Goal: Information Seeking & Learning: Learn about a topic

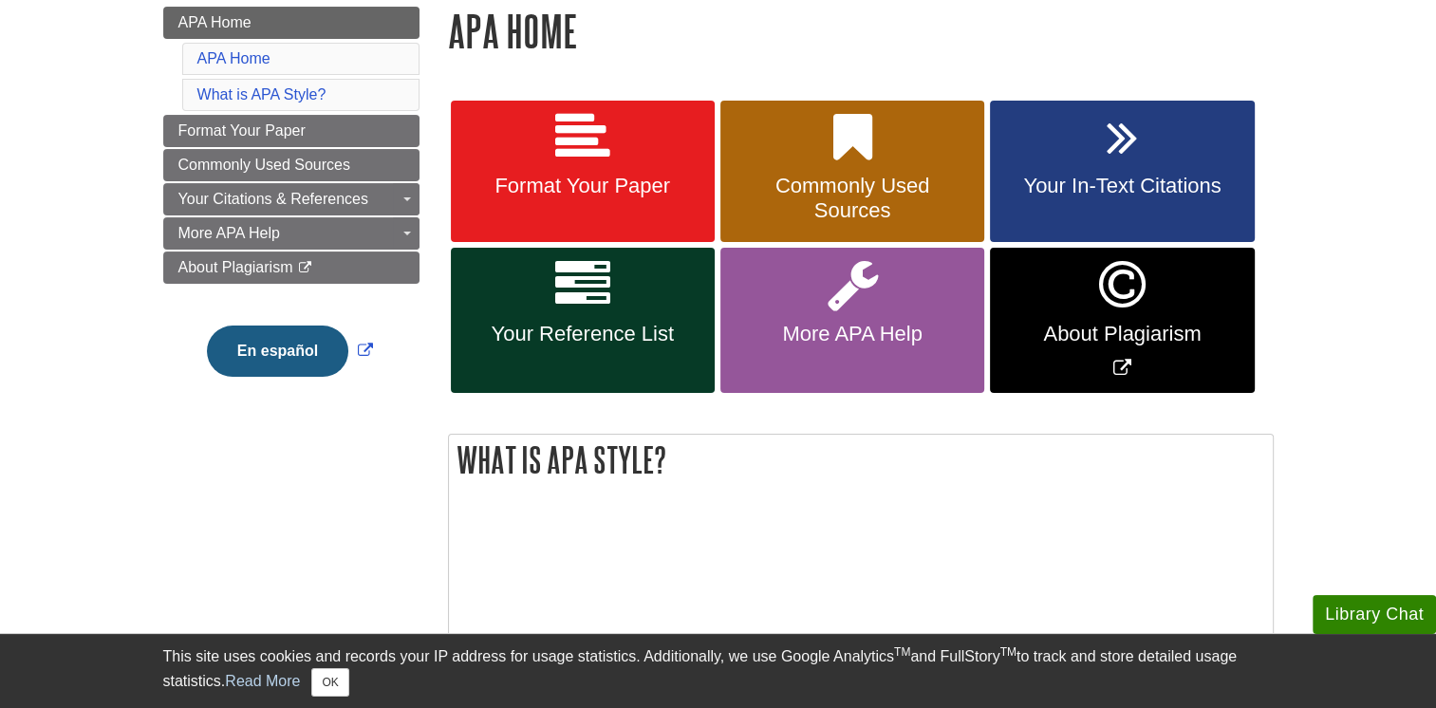
scroll to position [285, 0]
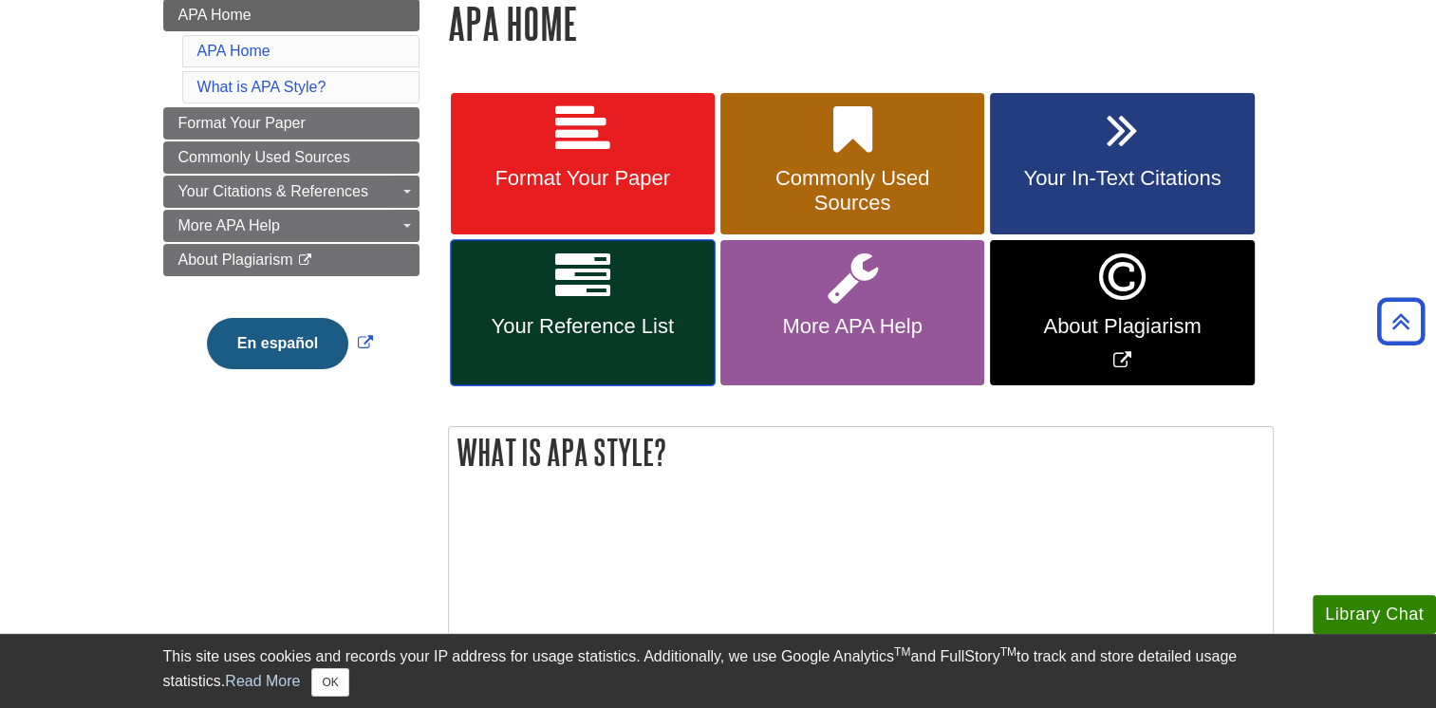
click at [534, 266] on link "Your Reference List" at bounding box center [583, 312] width 264 height 145
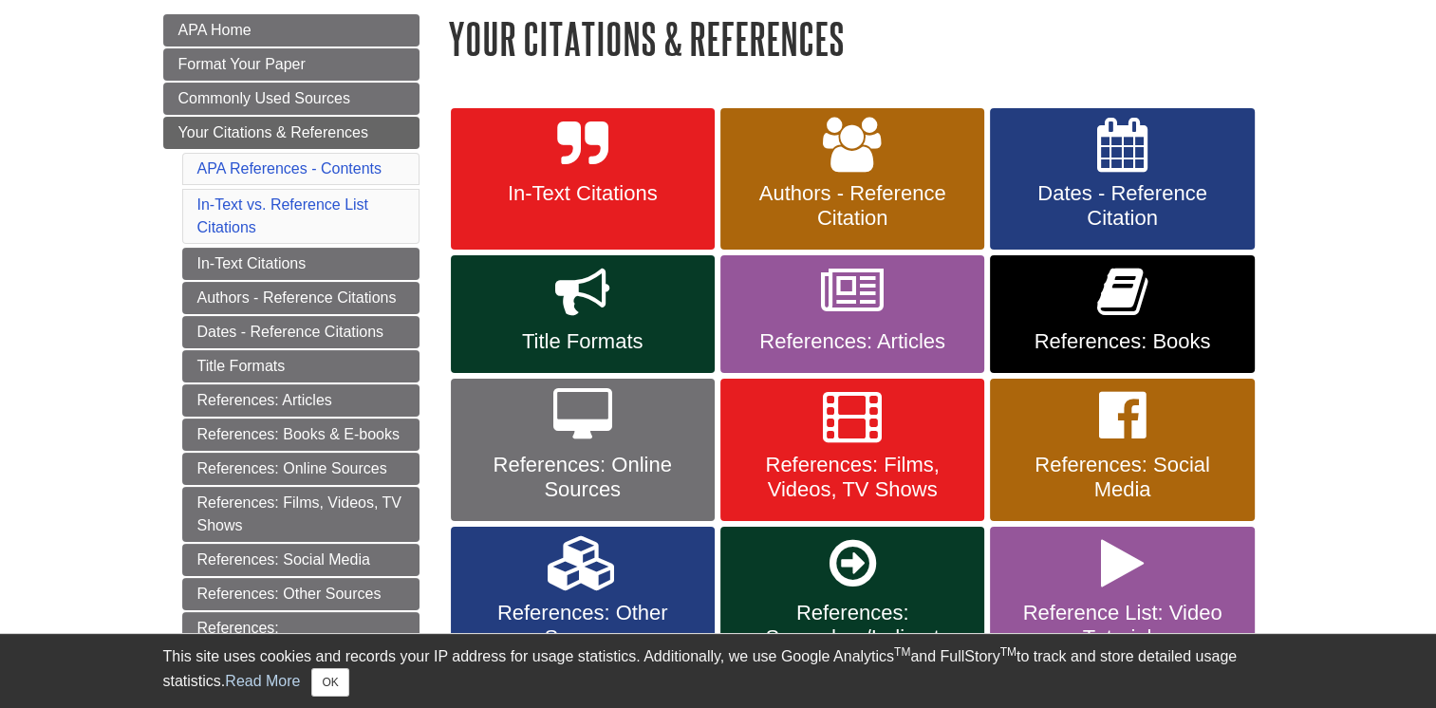
scroll to position [285, 0]
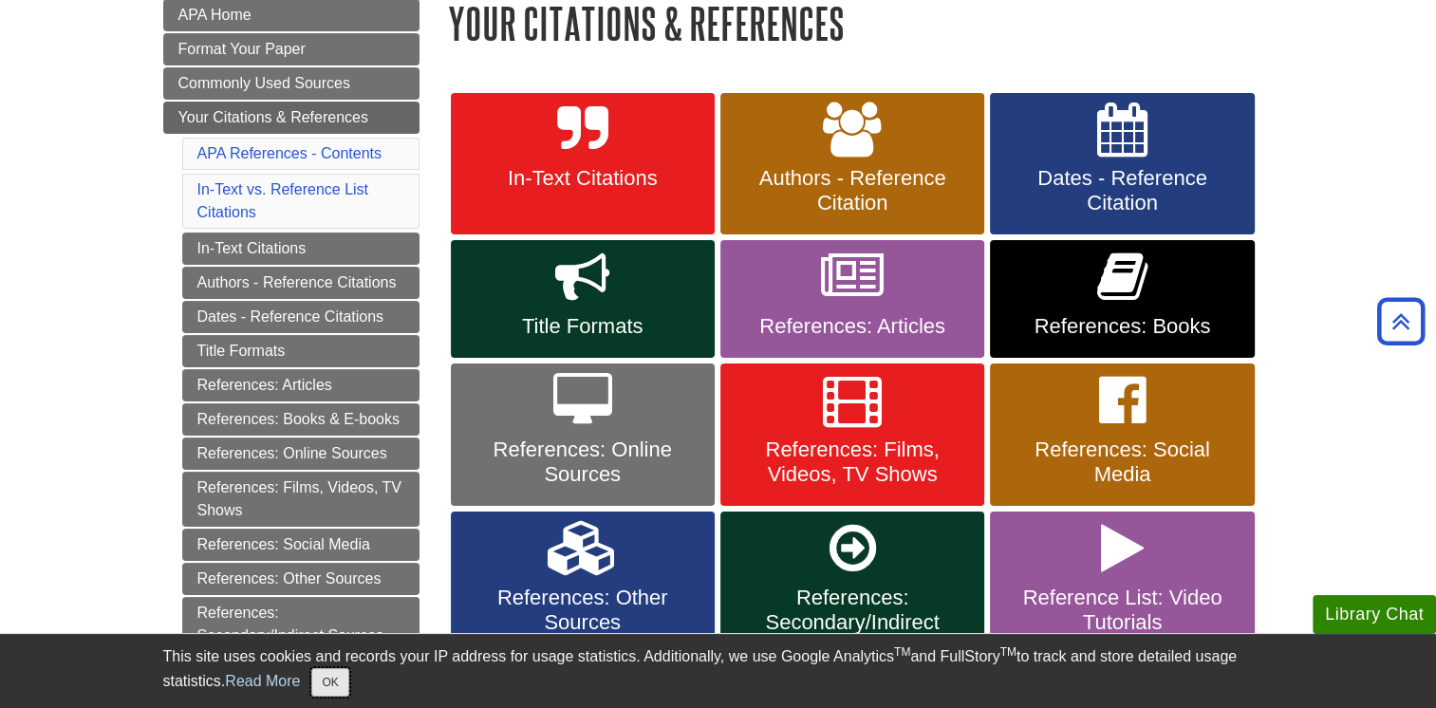
click at [328, 677] on button "OK" at bounding box center [329, 682] width 37 height 28
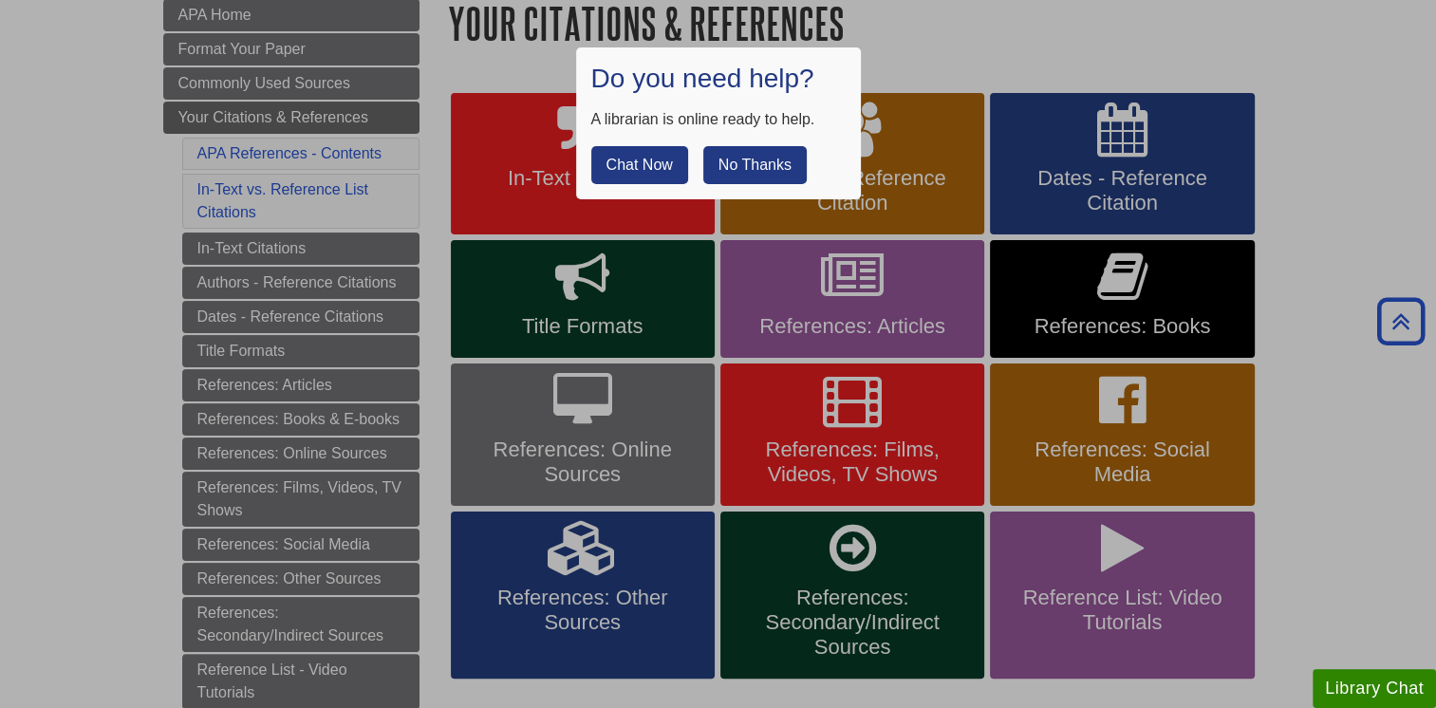
click at [785, 166] on button "No Thanks" at bounding box center [754, 165] width 103 height 38
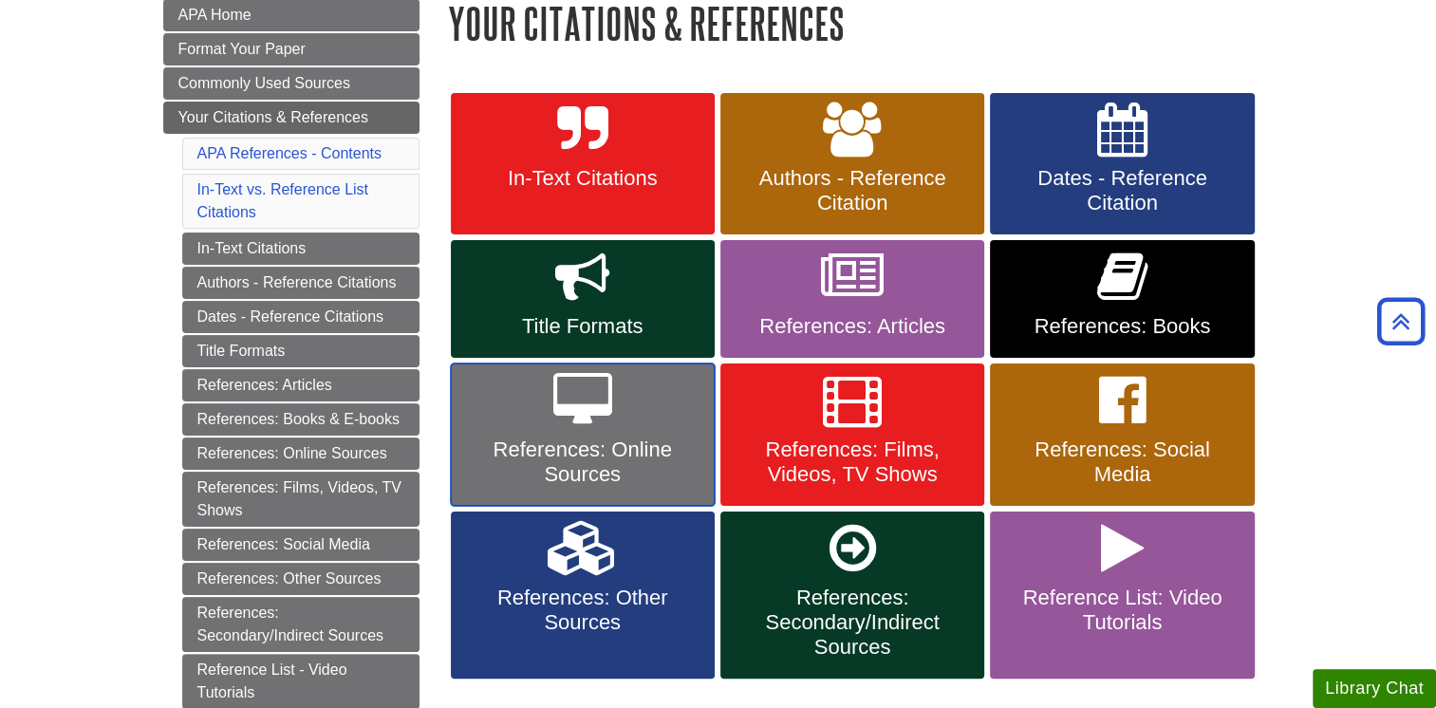
click at [642, 435] on link "References: Online Sources" at bounding box center [583, 435] width 264 height 142
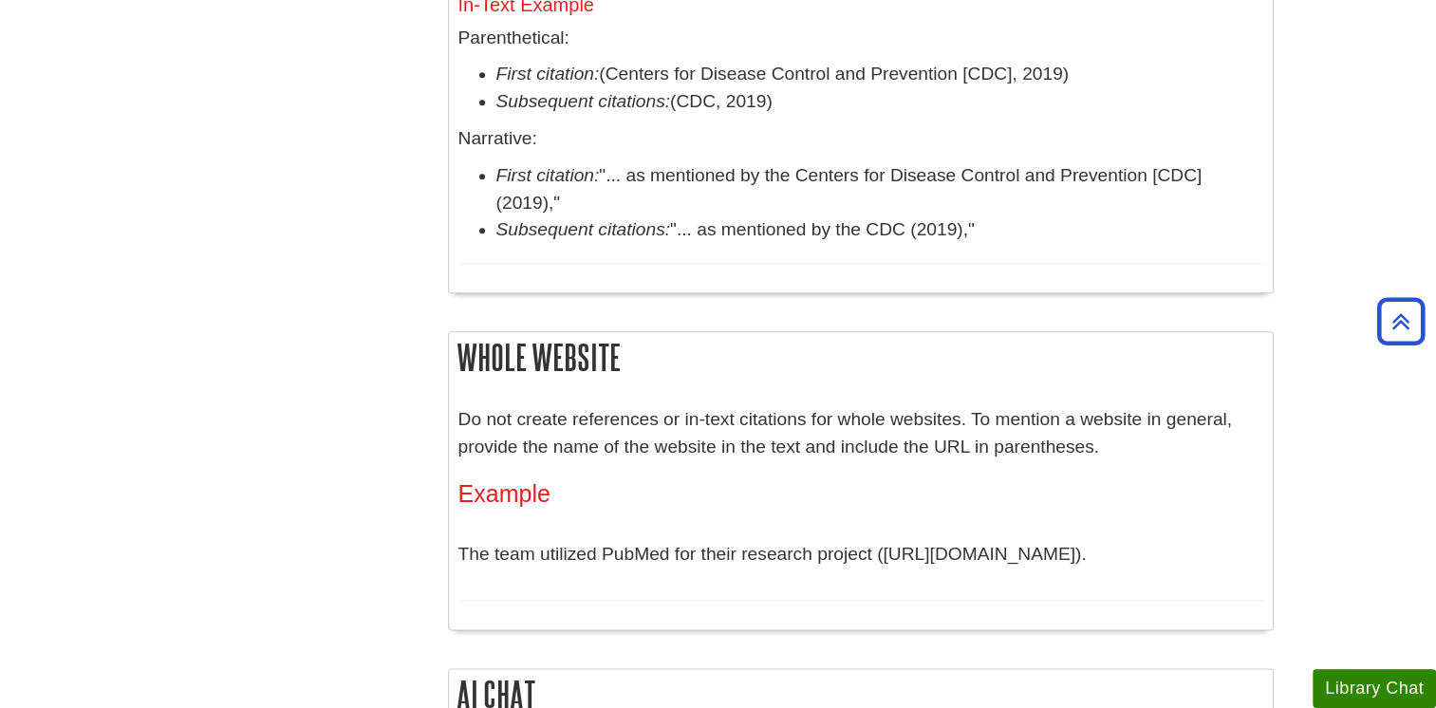
scroll to position [2278, 0]
